Goal: Task Accomplishment & Management: Manage account settings

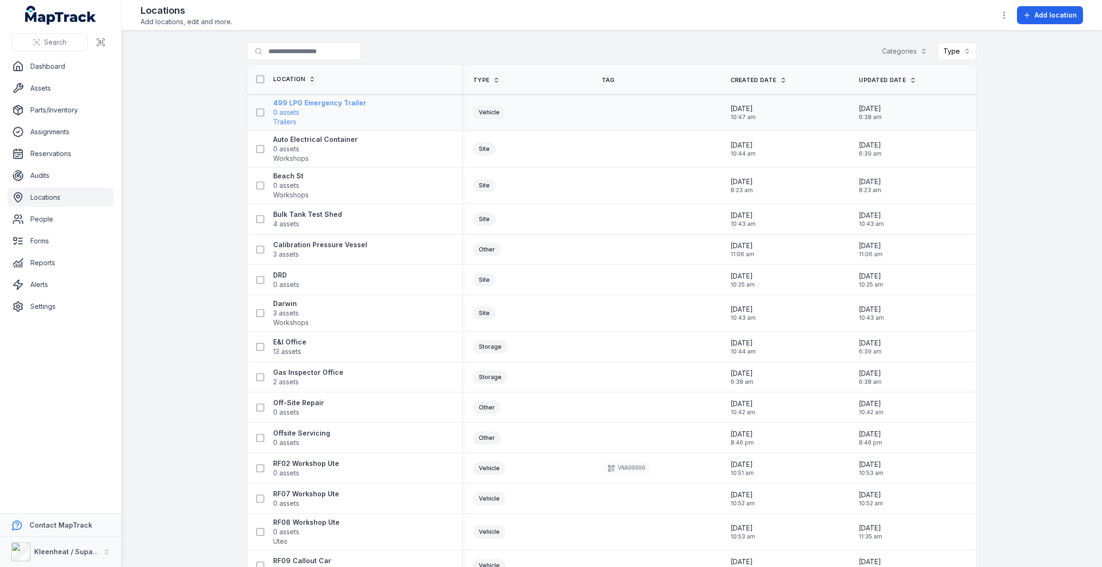
click at [280, 102] on strong "499 LPG Emergency Trailer" at bounding box center [319, 102] width 93 height 9
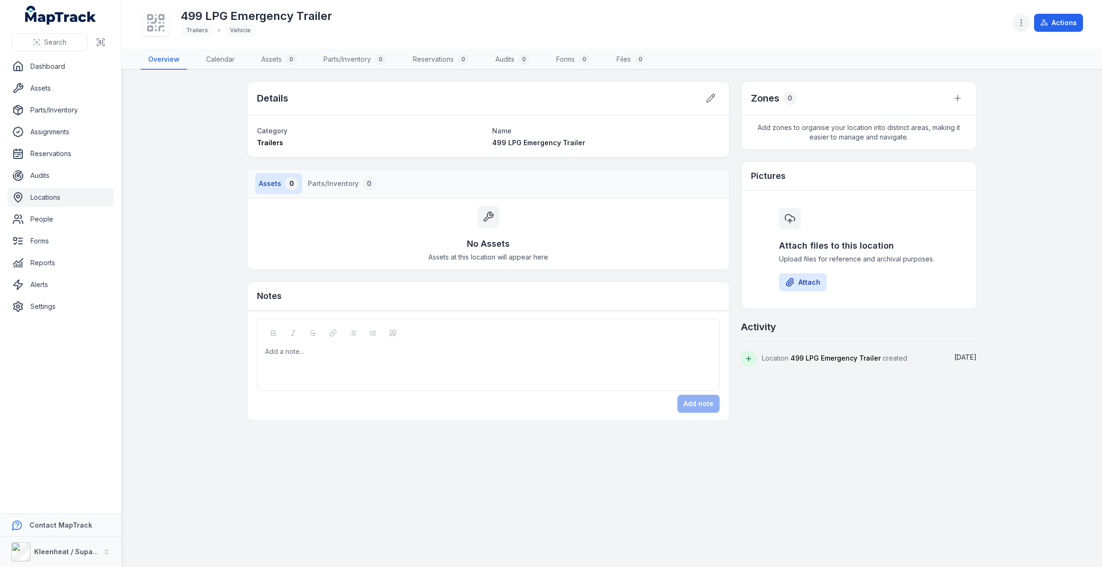
click at [1022, 26] on icon "button" at bounding box center [1020, 22] width 9 height 9
click at [1021, 28] on button "button" at bounding box center [1021, 23] width 18 height 18
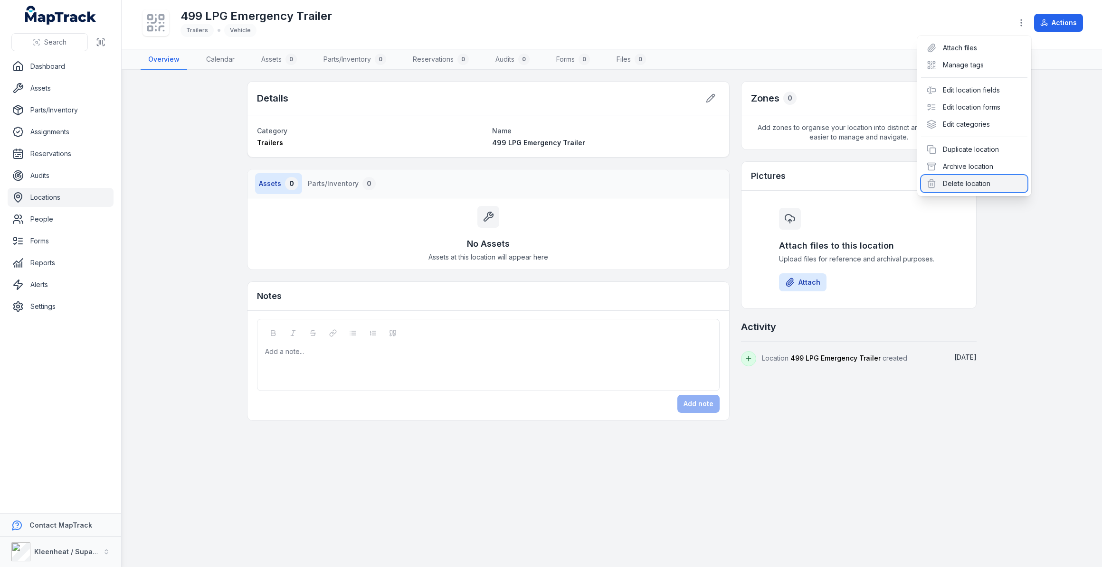
click at [962, 185] on div "Delete location" at bounding box center [974, 183] width 106 height 17
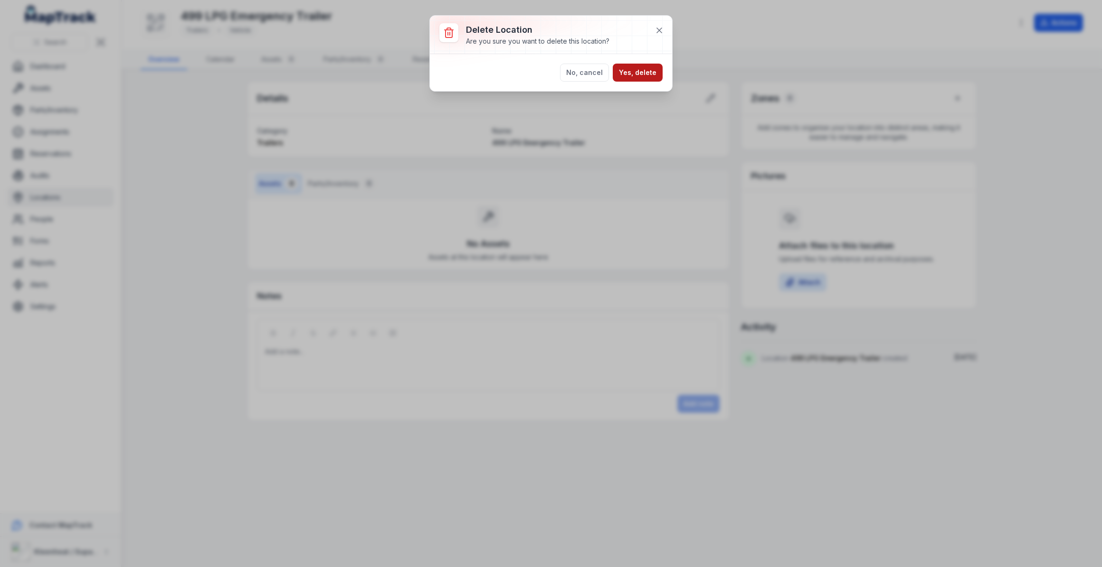
click at [626, 71] on button "Yes, delete" at bounding box center [638, 73] width 50 height 18
